Goal: Task Accomplishment & Management: Use online tool/utility

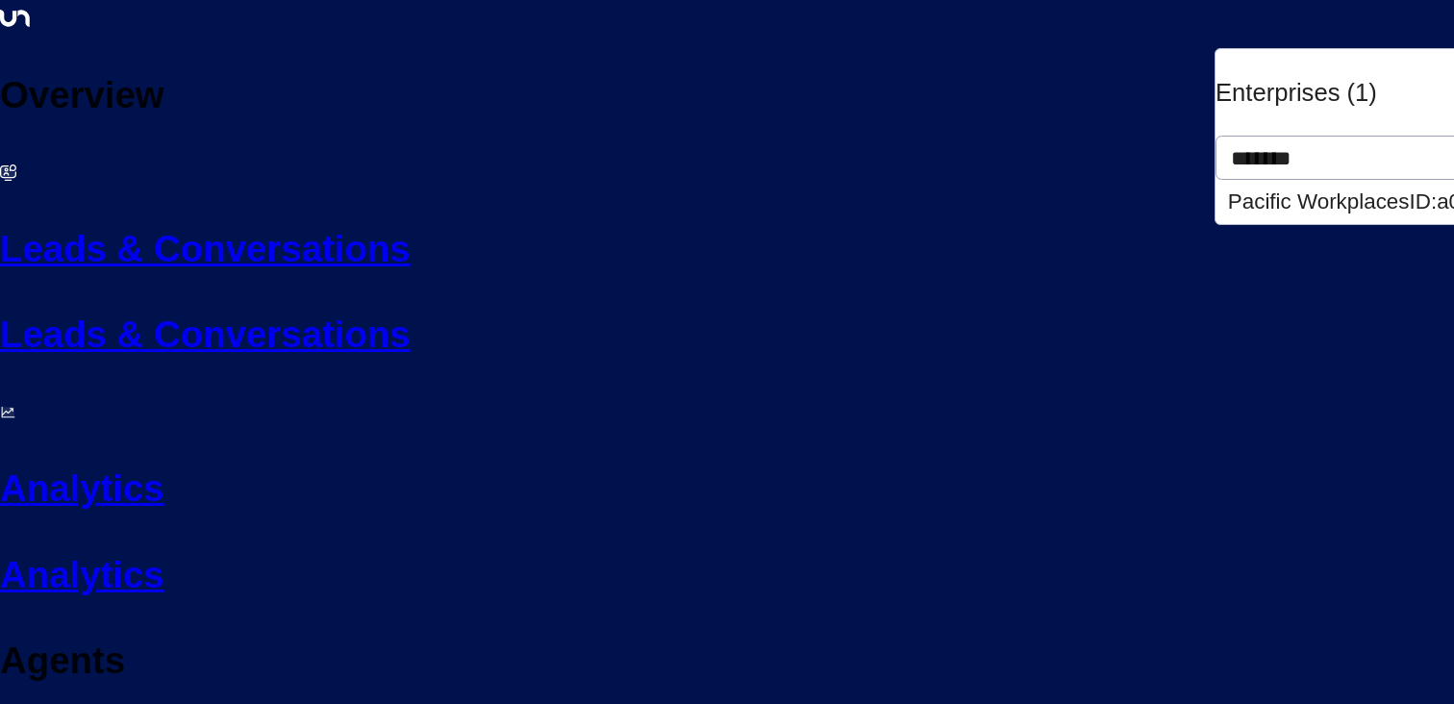
type input "*******"
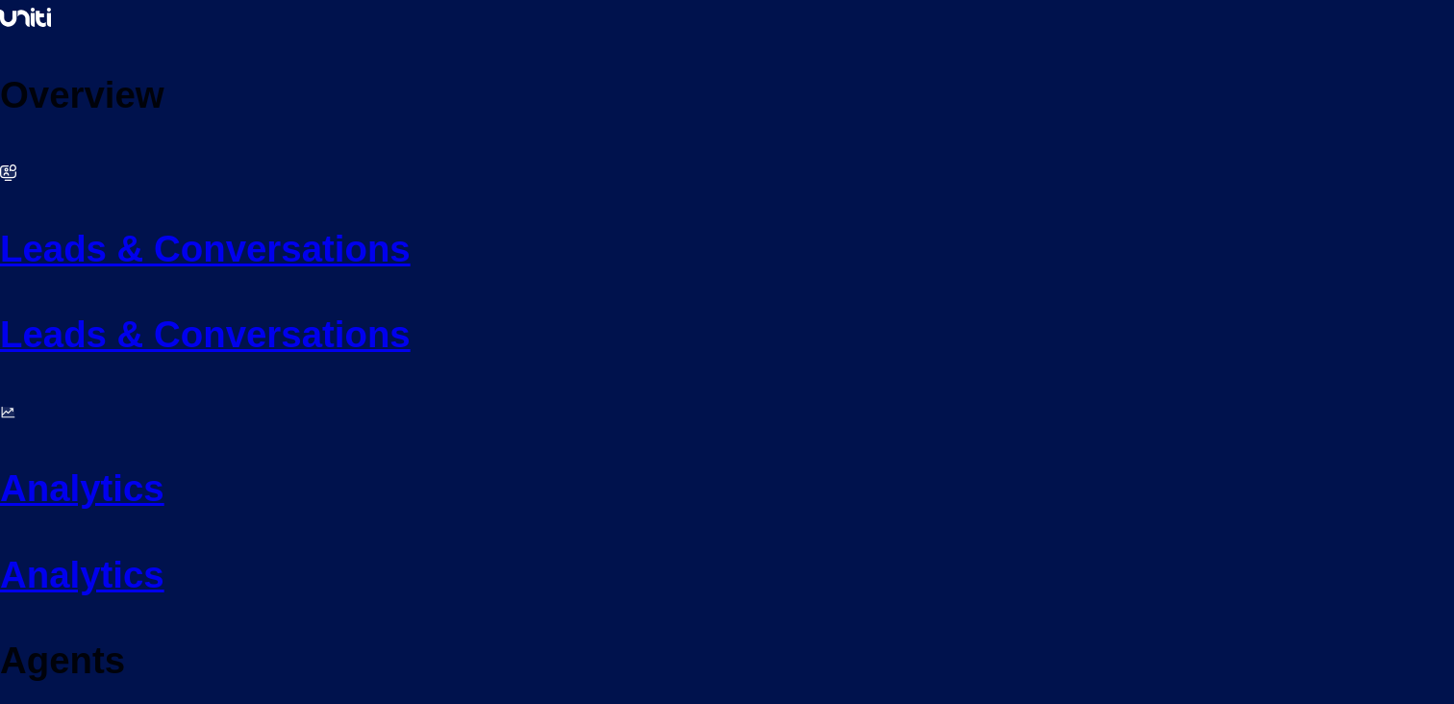
click at [84, 221] on h2 "Leads & Conversations" at bounding box center [727, 249] width 1454 height 56
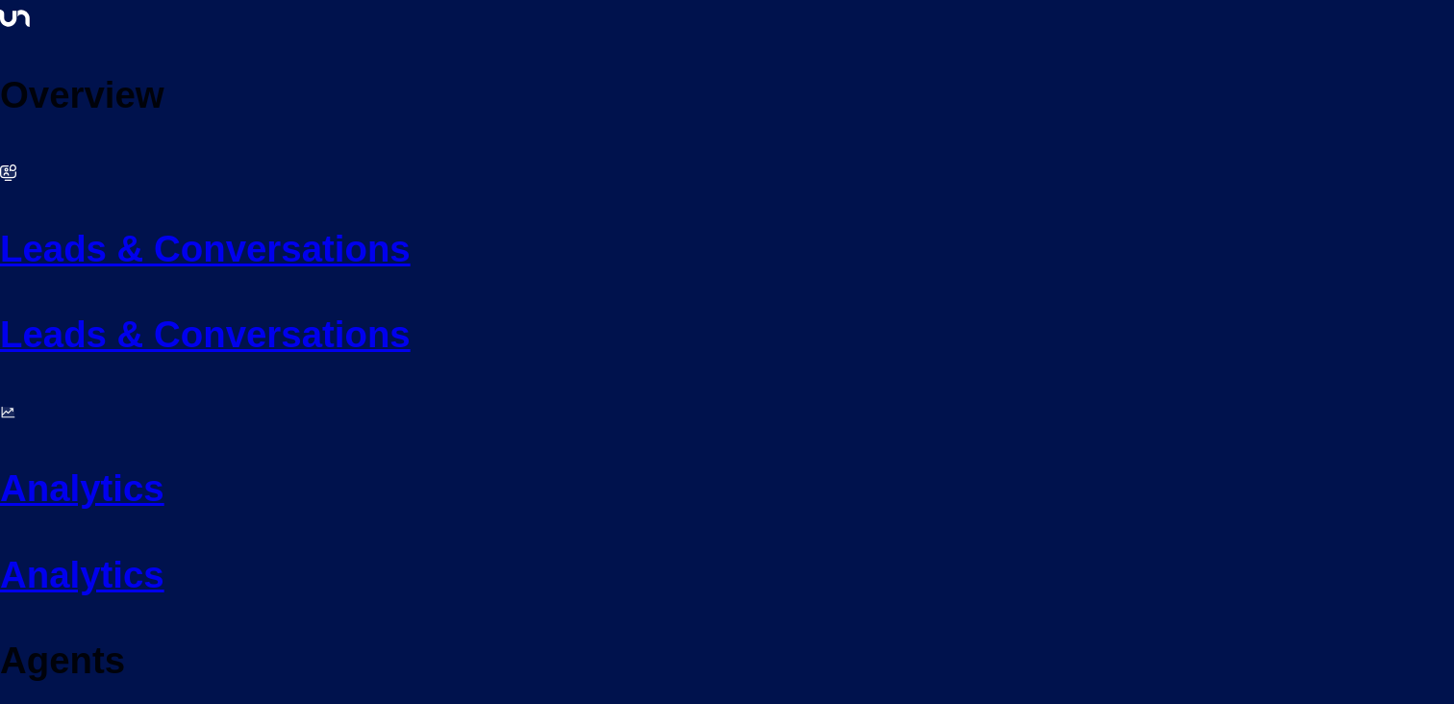
scroll to position [156, 0]
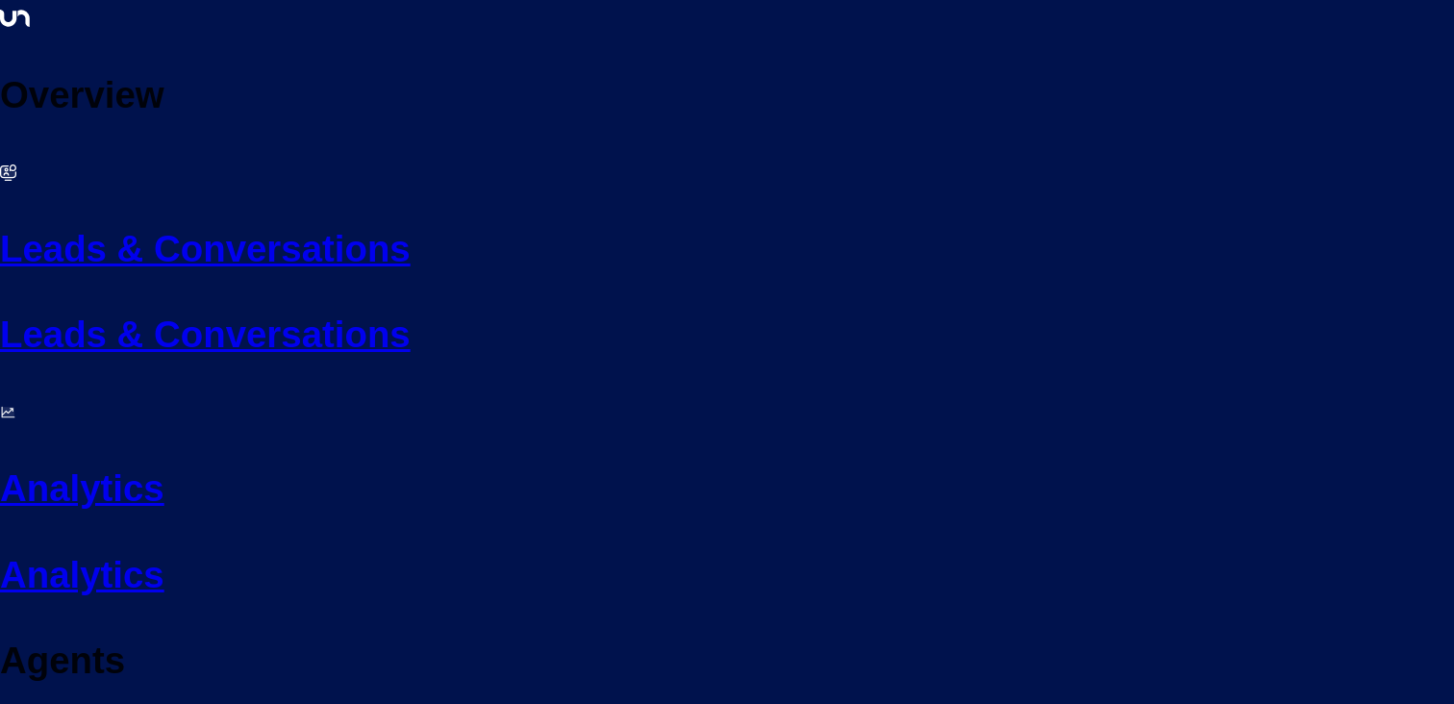
scroll to position [0, 2]
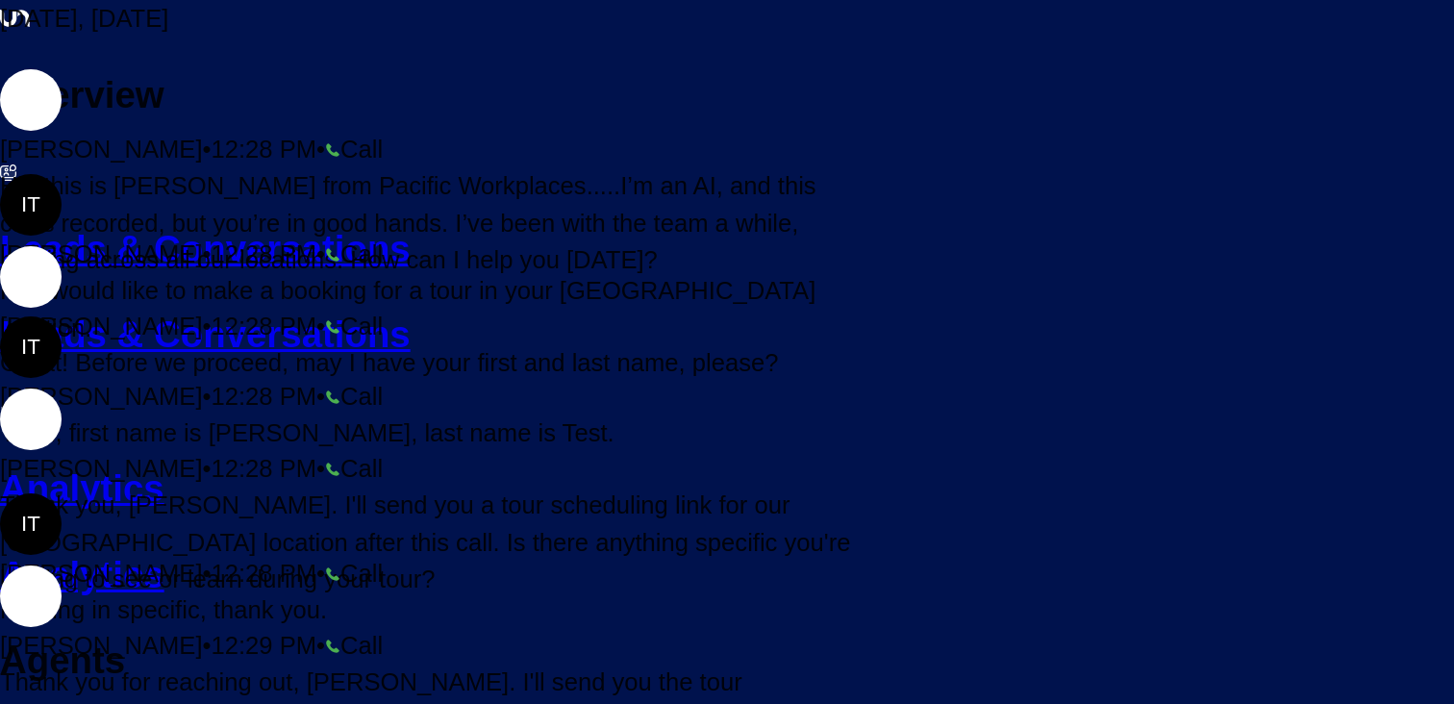
scroll to position [200, 0]
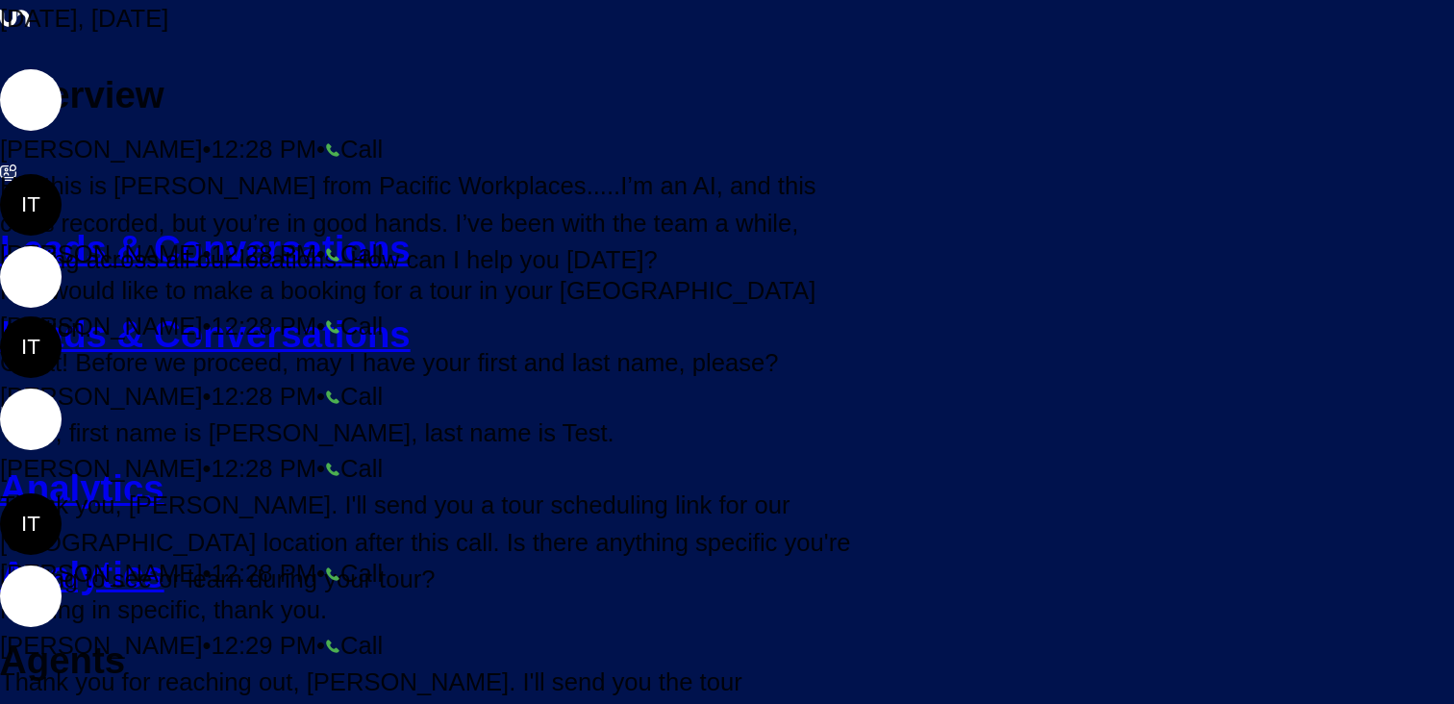
scroll to position [200, 0]
